Goal: Task Accomplishment & Management: Manage account settings

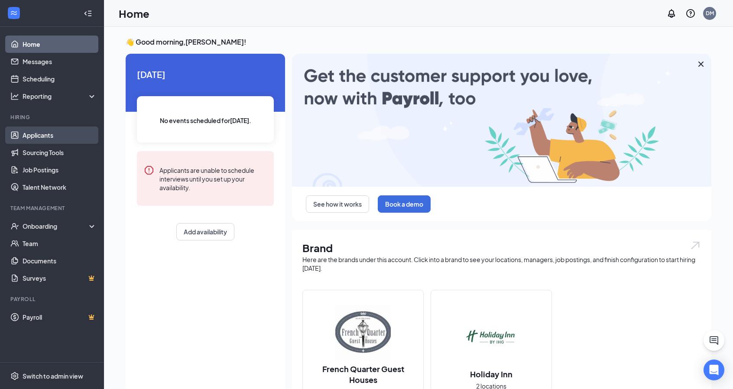
click at [38, 140] on link "Applicants" at bounding box center [60, 135] width 74 height 17
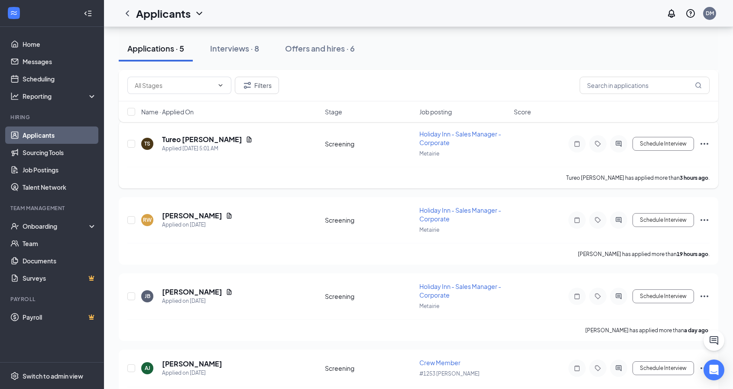
scroll to position [199, 0]
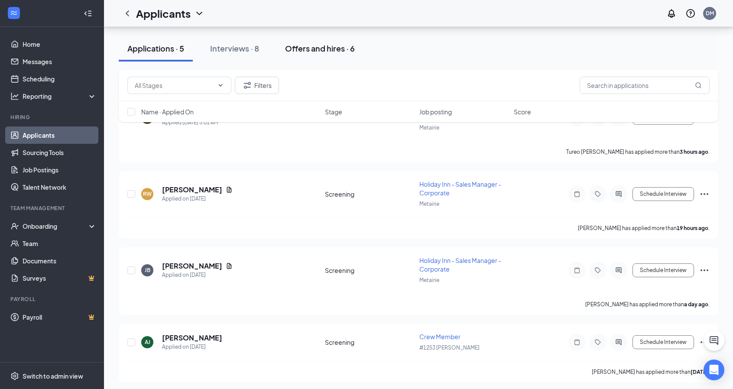
click at [316, 46] on div "Offers and hires · 6" at bounding box center [320, 48] width 70 height 11
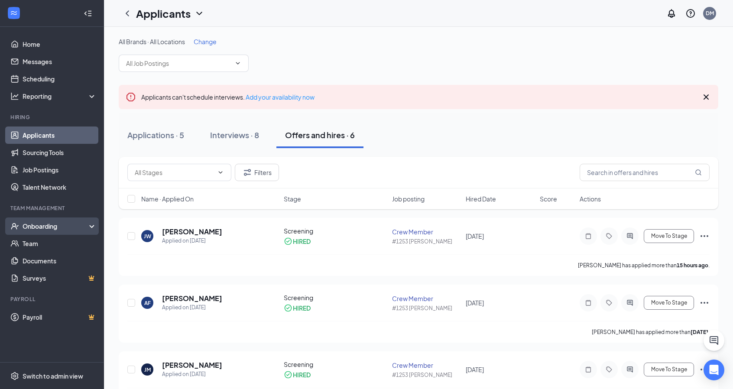
click at [58, 228] on div "Onboarding" at bounding box center [56, 226] width 67 height 9
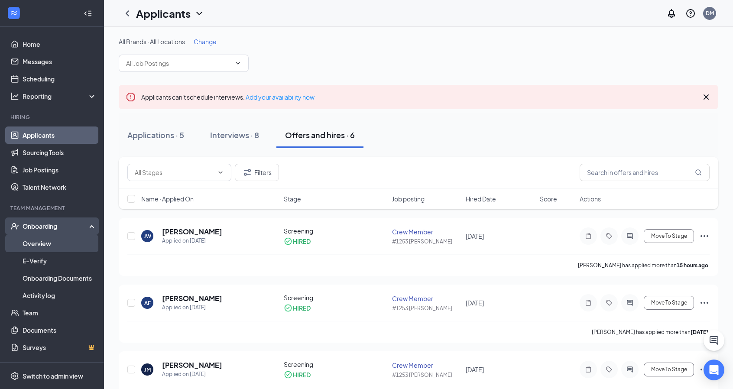
click at [52, 242] on link "Overview" at bounding box center [60, 243] width 74 height 17
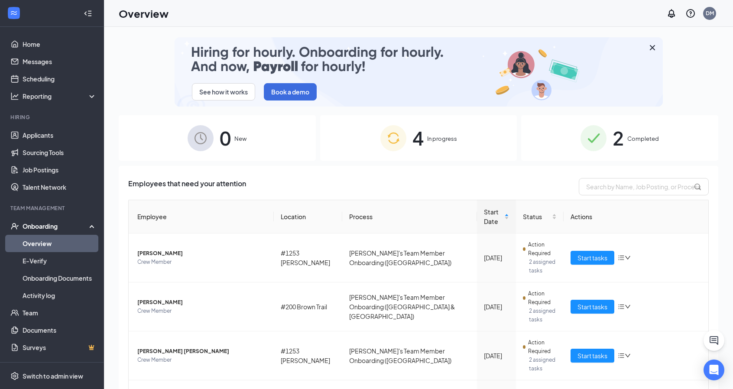
click at [625, 143] on div "2 Completed" at bounding box center [619, 137] width 197 height 45
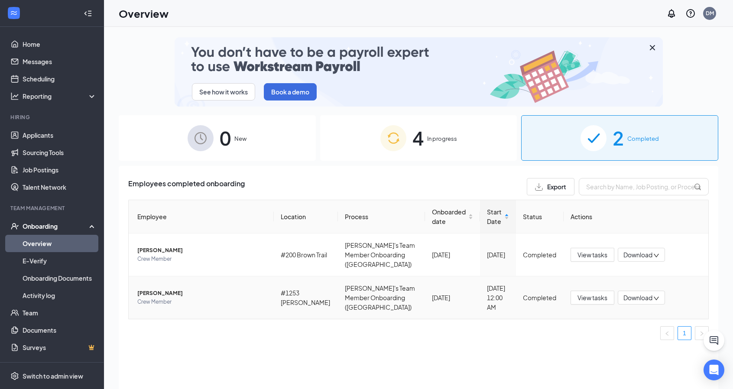
click at [169, 289] on span "[PERSON_NAME]" at bounding box center [202, 293] width 130 height 9
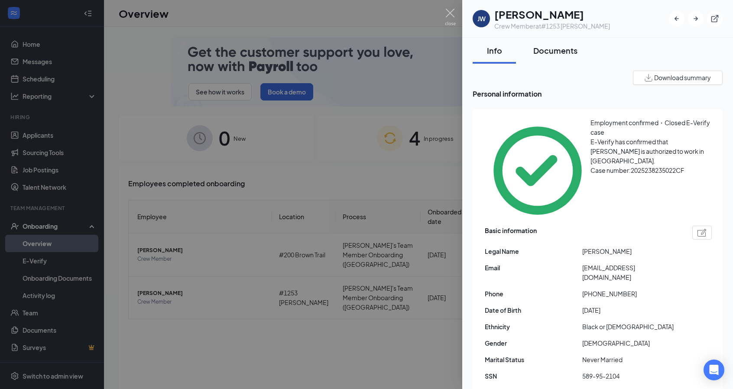
click at [554, 53] on div "Documents" at bounding box center [555, 50] width 44 height 11
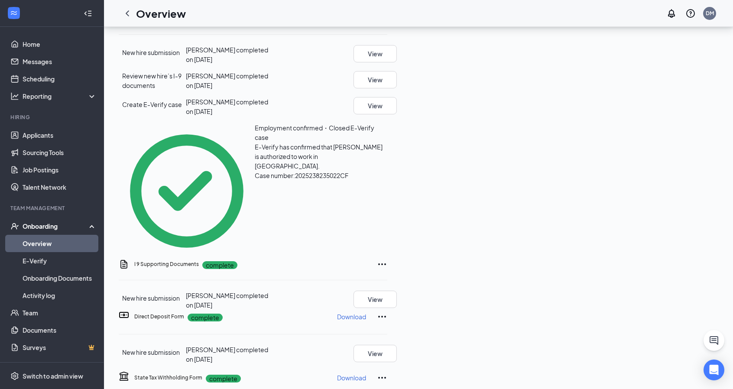
scroll to position [264, 0]
click at [397, 291] on button "View" at bounding box center [375, 299] width 43 height 17
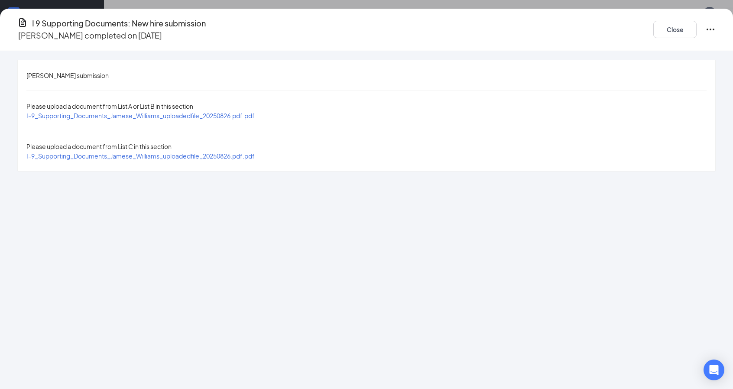
click at [167, 112] on span "I-9_Supporting_Documents_Jamese_Williams_uploadedfile_20250826.pdf.pdf" at bounding box center [140, 116] width 228 height 8
click at [225, 152] on span "I-9_Supporting_Documents_Jamese_Williams_uploadedfile_20250826.pdf.pdf" at bounding box center [140, 156] width 228 height 8
click at [653, 27] on button "Close" at bounding box center [674, 29] width 43 height 17
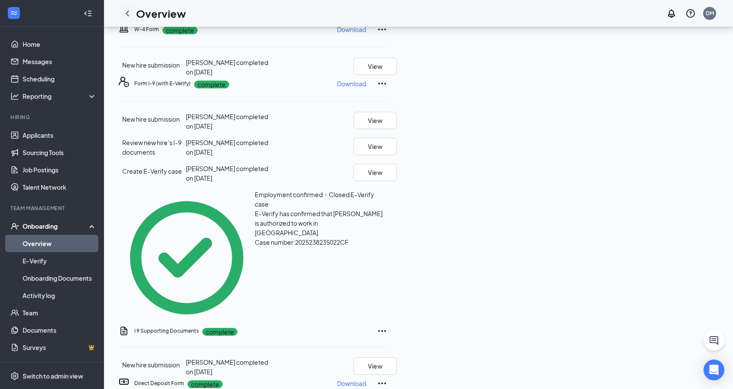
click at [127, 14] on icon "ChevronLeft" at bounding box center [127, 13] width 3 height 6
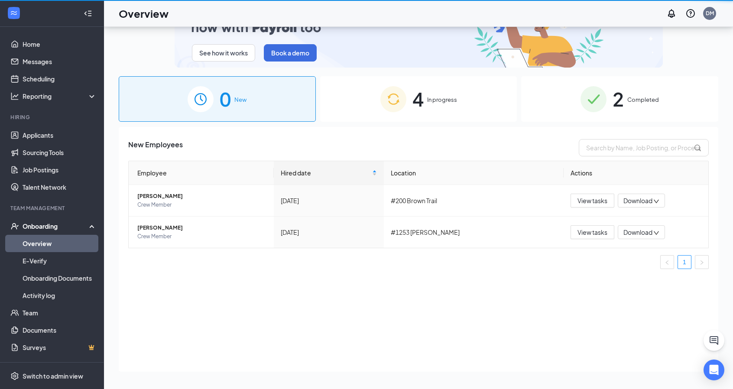
scroll to position [39, 0]
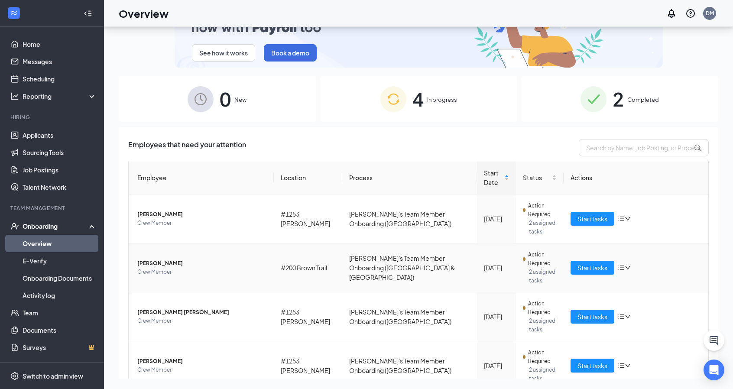
scroll to position [43, 0]
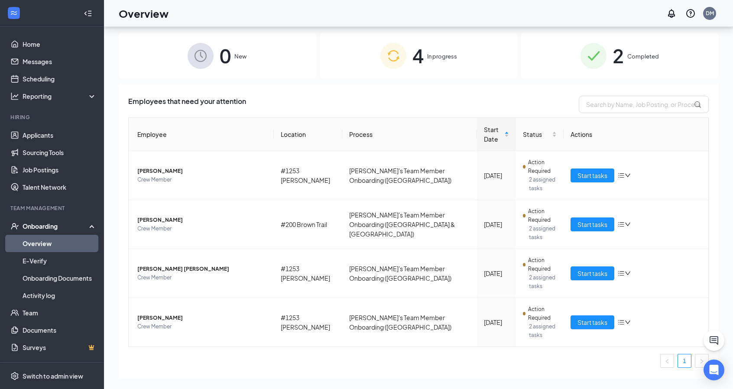
click at [613, 61] on span "2" at bounding box center [618, 56] width 11 height 30
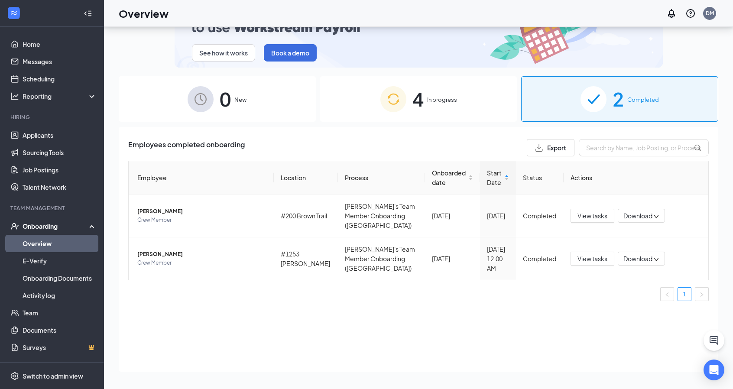
click at [461, 97] on div "4 In progress" at bounding box center [418, 98] width 197 height 45
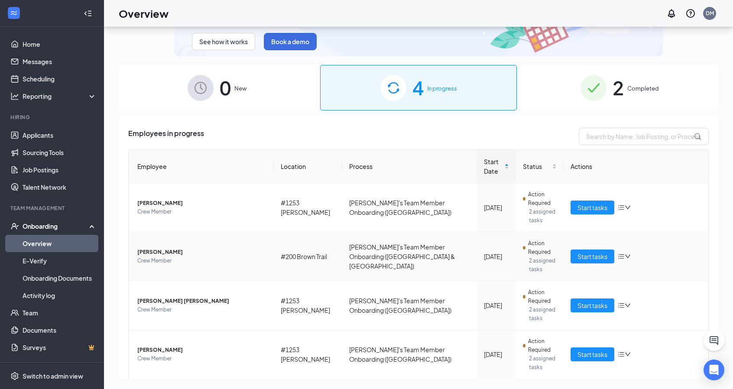
scroll to position [43, 0]
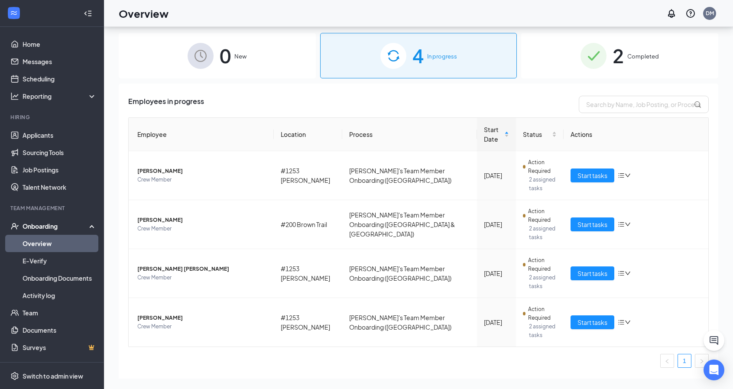
click at [616, 53] on span "2" at bounding box center [618, 56] width 11 height 30
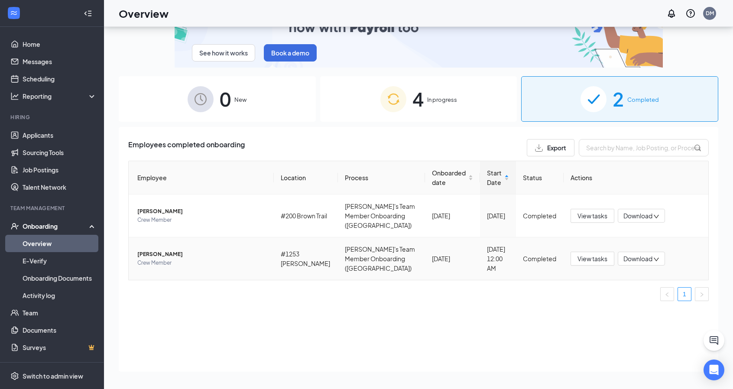
click at [174, 259] on span "Crew Member" at bounding box center [202, 263] width 130 height 9
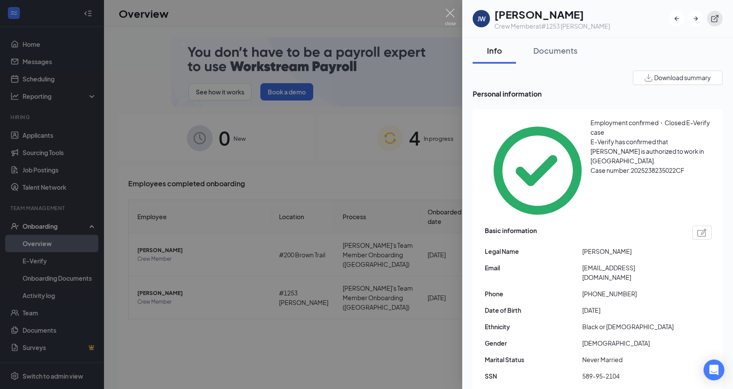
click at [711, 19] on icon "ExternalLink" at bounding box center [715, 18] width 9 height 9
click at [285, 181] on div at bounding box center [366, 194] width 733 height 389
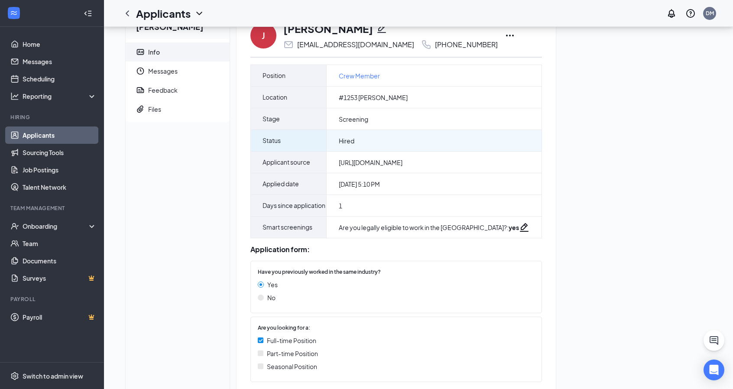
scroll to position [26, 0]
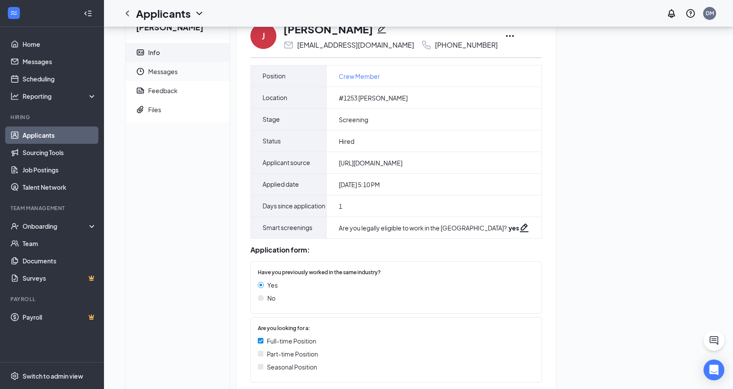
click at [183, 73] on span "Messages" at bounding box center [185, 71] width 75 height 19
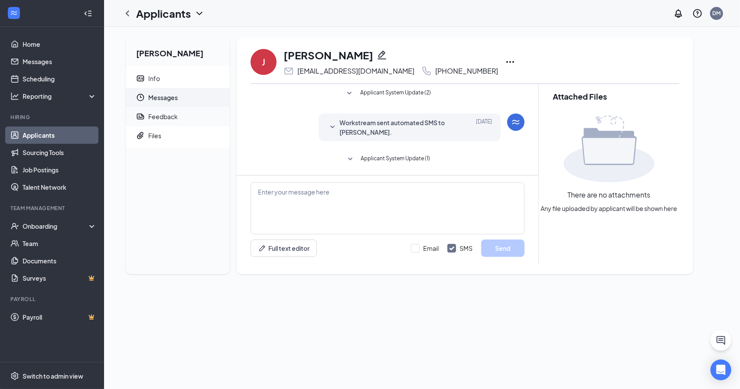
click at [174, 118] on div "Feedback" at bounding box center [162, 116] width 29 height 9
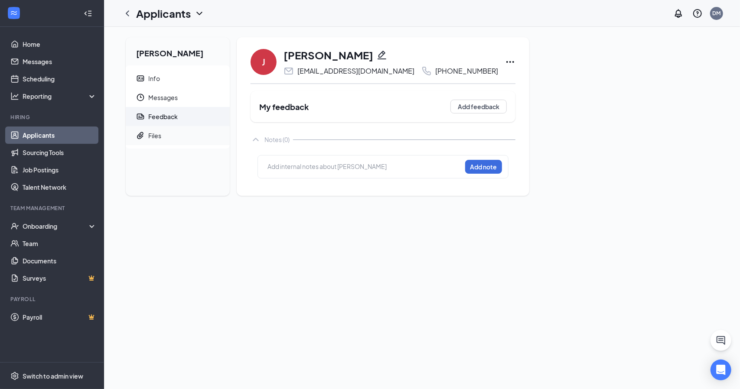
click at [173, 132] on span "Files" at bounding box center [185, 135] width 75 height 19
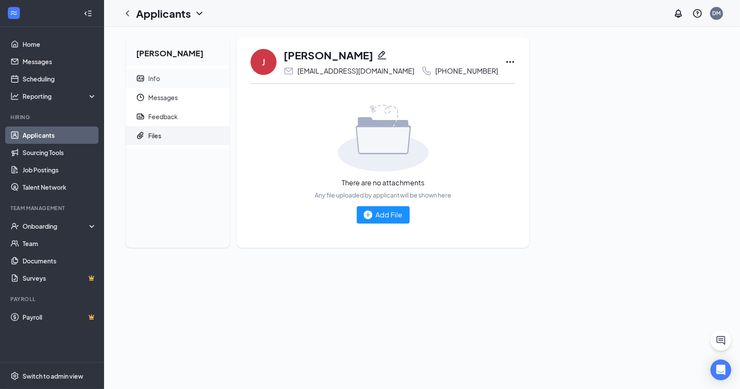
click at [165, 83] on span "Info" at bounding box center [185, 78] width 75 height 19
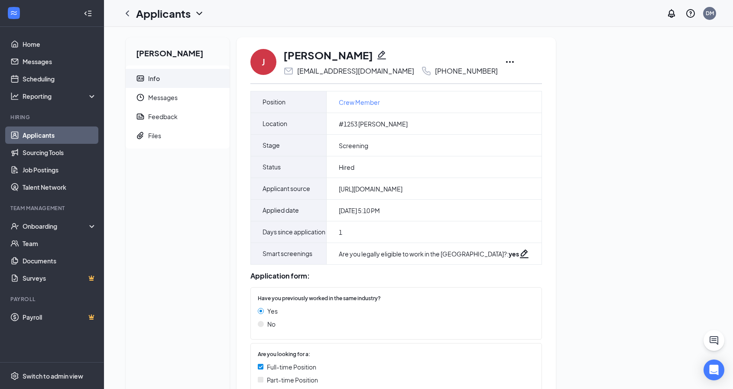
click at [505, 63] on icon "Ellipses" at bounding box center [510, 62] width 10 height 10
click at [613, 234] on div "Jamese Williams Info Messages Feedback Files J Jamese Williams jamesewilliams44…" at bounding box center [419, 233] width 600 height 392
click at [157, 102] on span "Messages" at bounding box center [185, 97] width 75 height 19
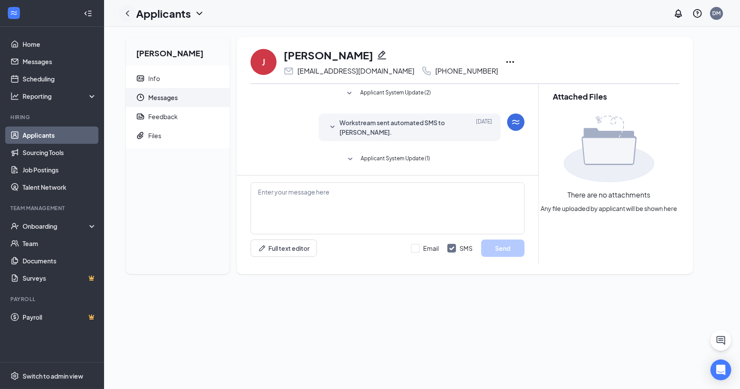
click at [127, 13] on icon "ChevronLeft" at bounding box center [127, 13] width 3 height 6
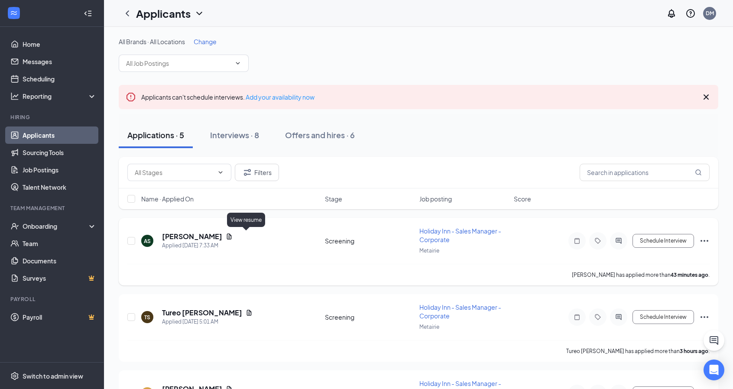
click at [232, 234] on icon "Document" at bounding box center [229, 237] width 5 height 6
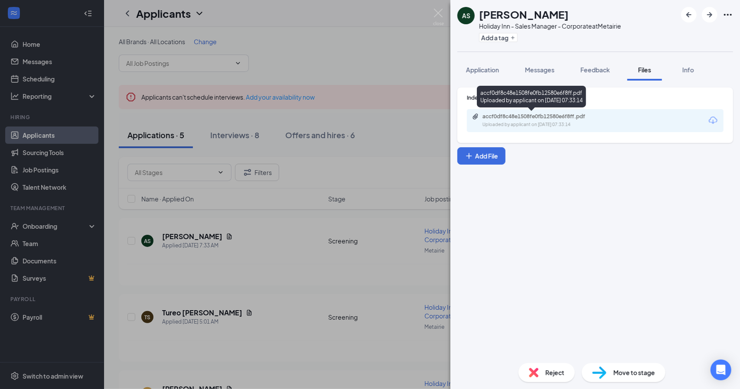
click at [524, 118] on div "accf0df8c48e1508fe0fb12580e6f8ff.pdf" at bounding box center [542, 116] width 121 height 7
click at [308, 61] on div "AS ASHLEY SCHMUECKER Holiday Inn - Sales Manager - Corporate at Metairie Add a …" at bounding box center [370, 194] width 740 height 389
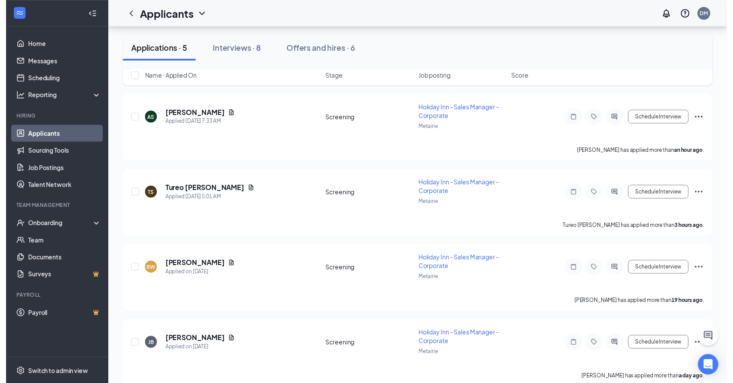
scroll to position [87, 0]
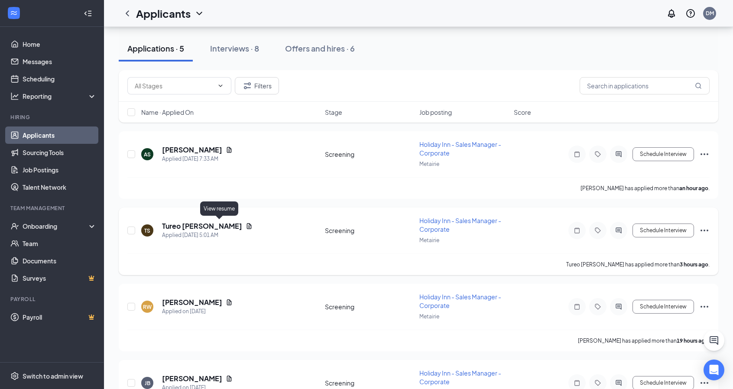
click at [247, 226] on icon "Document" at bounding box center [249, 226] width 5 height 6
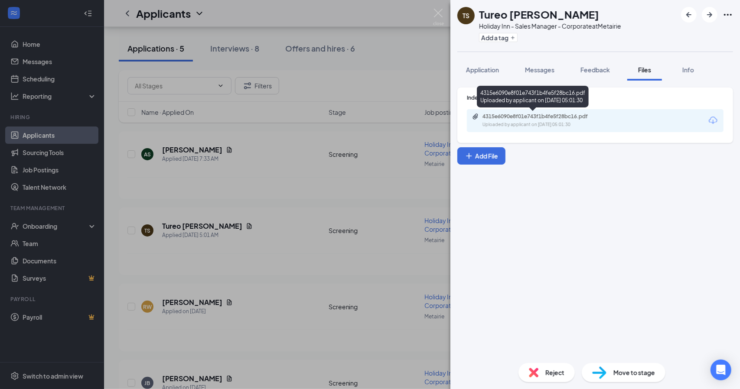
click at [561, 117] on div "4315e6090e8f01e743f1b4fe5f28bc16.pdf" at bounding box center [542, 116] width 121 height 7
click at [315, 189] on div "TS Tureo Striggles Holiday Inn - Sales Manager - Corporate at Metairie Add a ta…" at bounding box center [370, 194] width 740 height 389
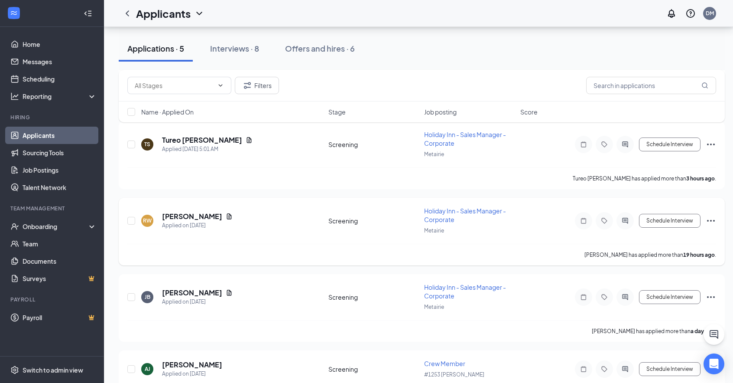
scroll to position [173, 0]
click at [226, 212] on icon "Document" at bounding box center [229, 215] width 7 height 7
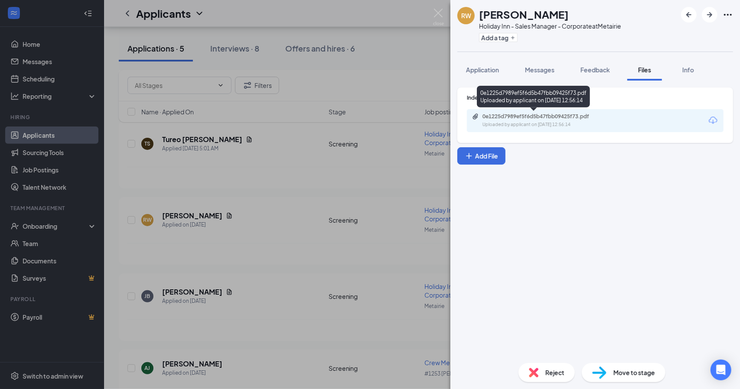
click at [557, 117] on div "0e1225d7989ef5f6d5b47fbb09425f73.pdf" at bounding box center [542, 116] width 121 height 7
click at [251, 234] on div "RW Reginald Williams Holiday Inn - Sales Manager - Corporate at Metairie Add a …" at bounding box center [370, 194] width 740 height 389
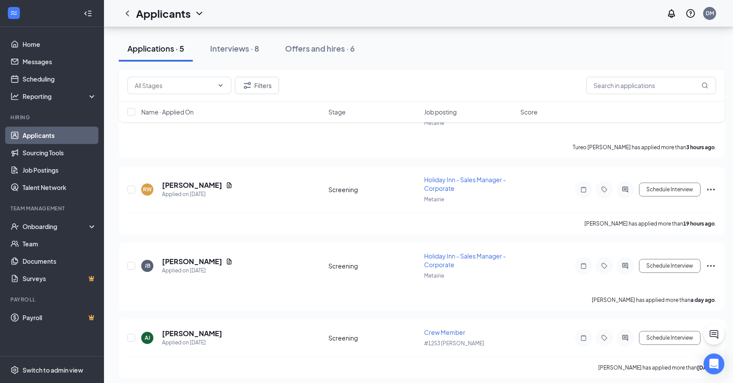
scroll to position [206, 0]
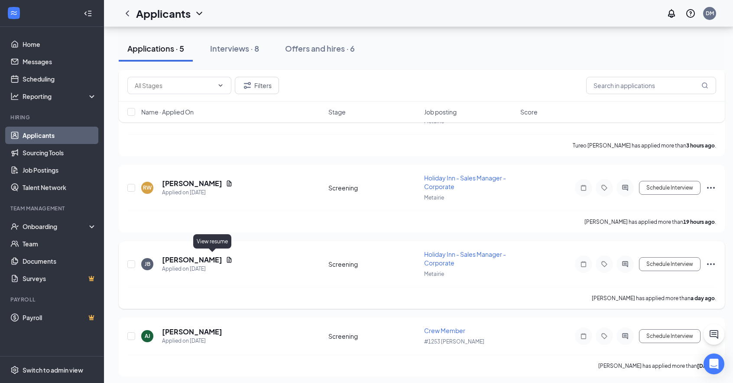
click at [226, 256] on icon "Document" at bounding box center [229, 259] width 7 height 7
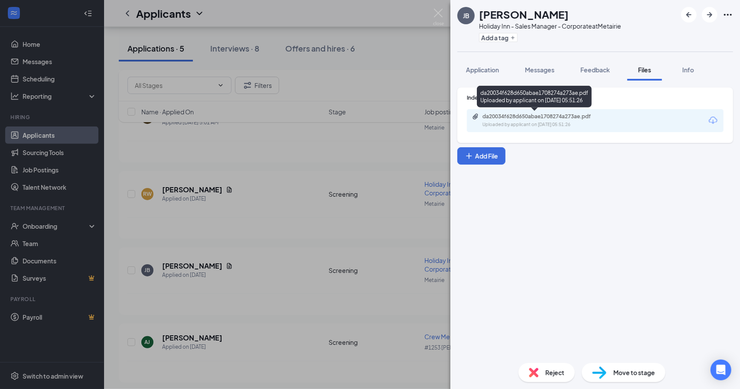
click at [520, 120] on div "da20034f628d650abae1708274a273ae.pdf Uploaded by applicant on Aug 26, 2025 at 0…" at bounding box center [542, 120] width 140 height 15
click at [297, 192] on div "JB Jordan Befus Holiday Inn - Sales Manager - Corporate at Metairie Add a tag A…" at bounding box center [370, 194] width 740 height 389
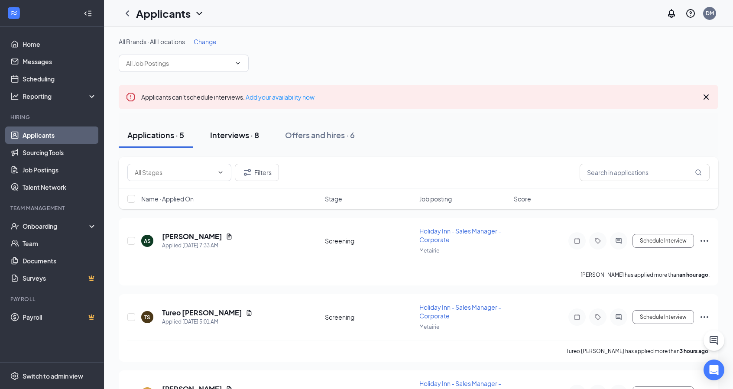
click at [243, 134] on div "Interviews · 8" at bounding box center [234, 135] width 49 height 11
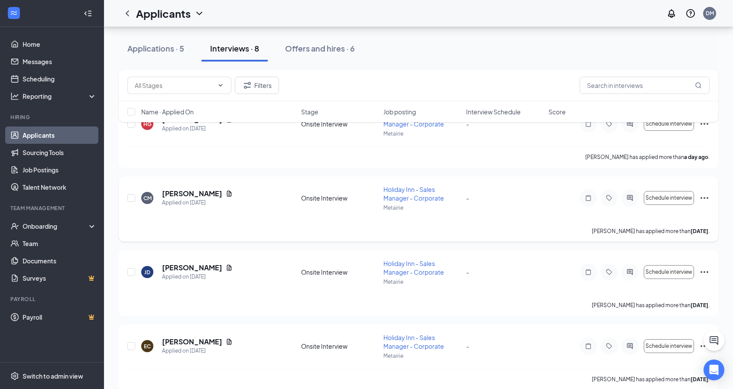
scroll to position [130, 0]
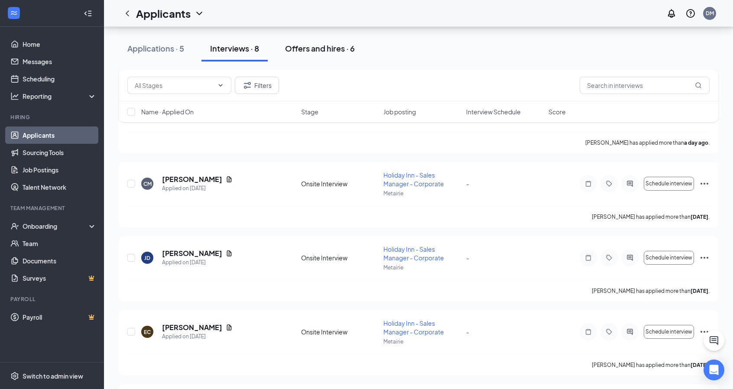
click at [306, 50] on div "Offers and hires · 6" at bounding box center [320, 48] width 70 height 11
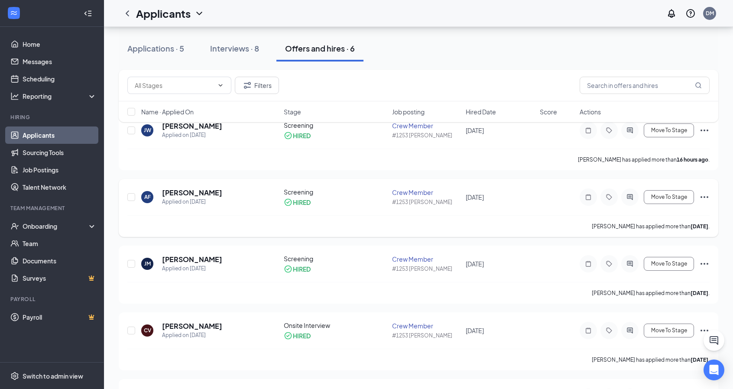
scroll to position [130, 0]
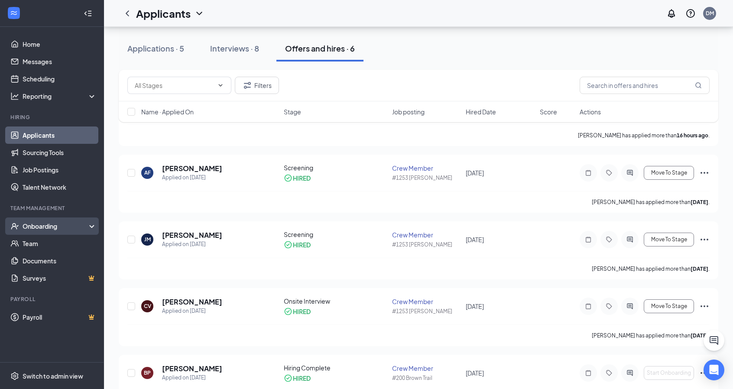
click at [63, 227] on div "Onboarding" at bounding box center [56, 226] width 67 height 9
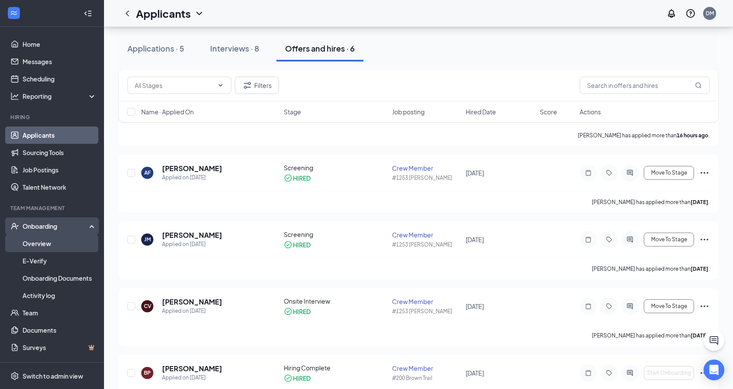
click at [55, 242] on link "Overview" at bounding box center [60, 243] width 74 height 17
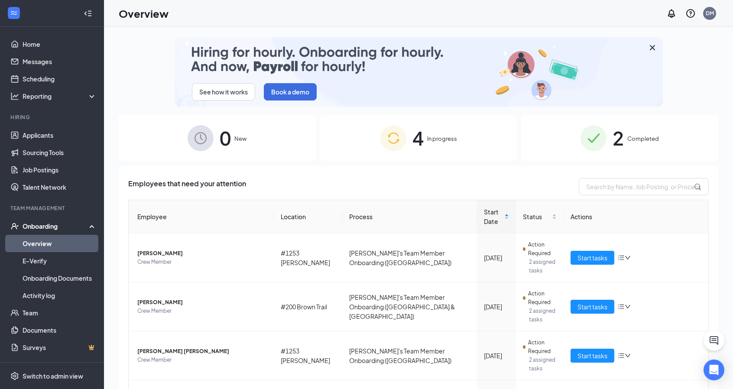
click at [595, 136] on img at bounding box center [594, 138] width 26 height 26
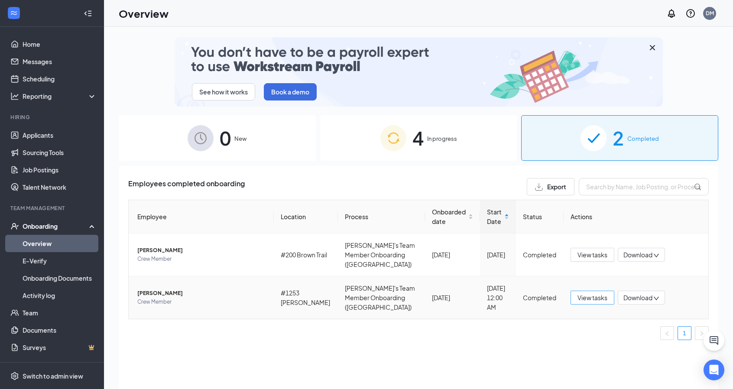
click at [579, 293] on span "View tasks" at bounding box center [592, 298] width 30 height 10
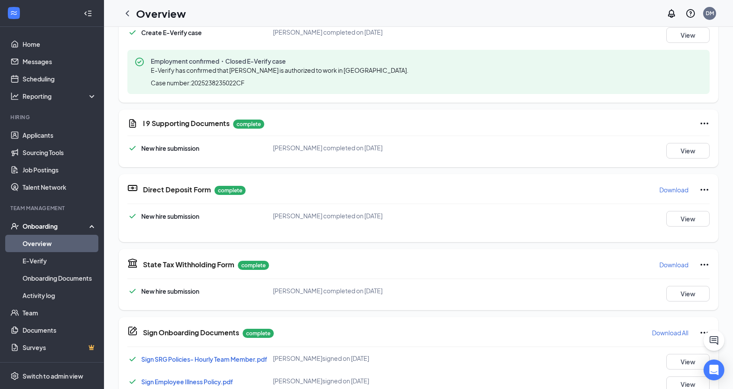
scroll to position [350, 0]
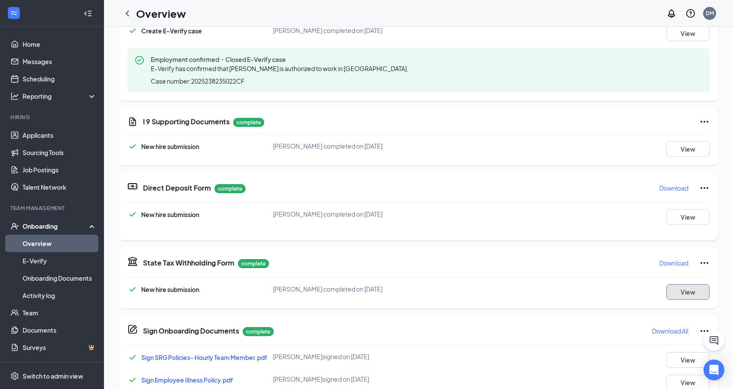
click at [682, 290] on button "View" at bounding box center [687, 292] width 43 height 16
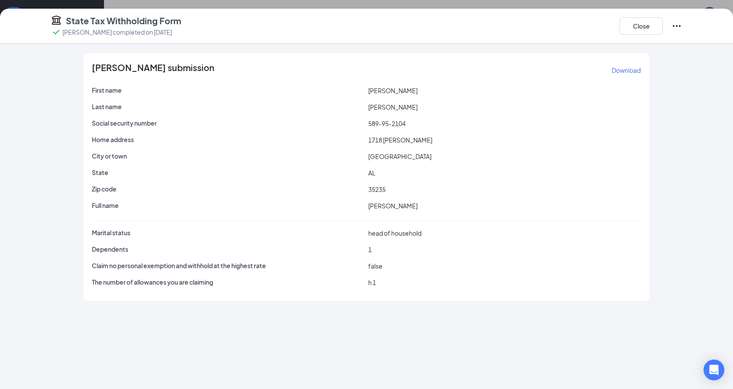
click at [618, 72] on p "Download" at bounding box center [626, 70] width 29 height 9
